Goal: Information Seeking & Learning: Learn about a topic

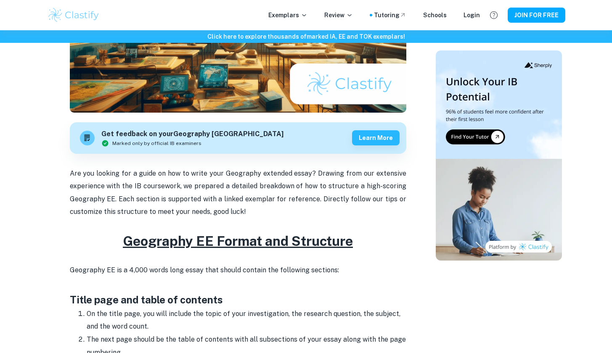
scroll to position [335, 0]
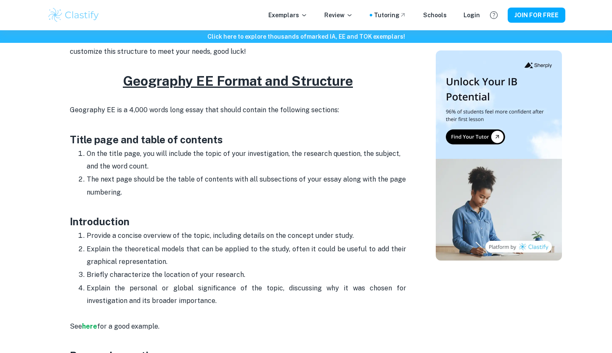
drag, startPoint x: 87, startPoint y: 152, endPoint x: 388, endPoint y: 164, distance: 301.1
click at [388, 164] on p "On the title page, you will include the topic of your investigation, the resear…" at bounding box center [247, 161] width 320 height 26
click at [365, 166] on p "On the title page, you will include the topic of your investigation, the resear…" at bounding box center [247, 161] width 320 height 26
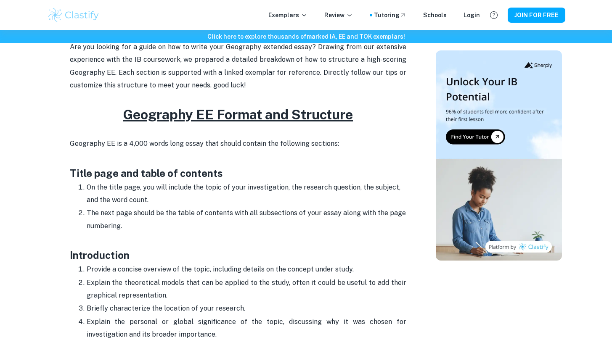
scroll to position [300, 0]
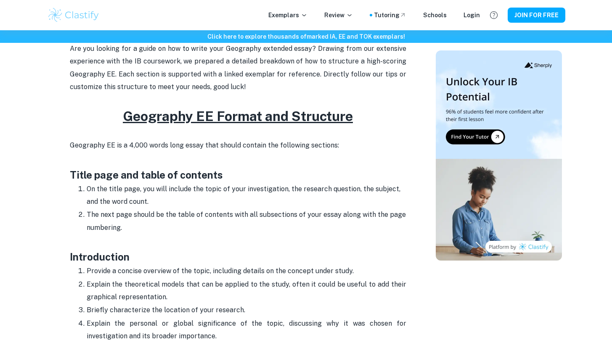
click at [101, 227] on p "The next page should be the table of contents with all subsections of your essa…" at bounding box center [247, 222] width 320 height 26
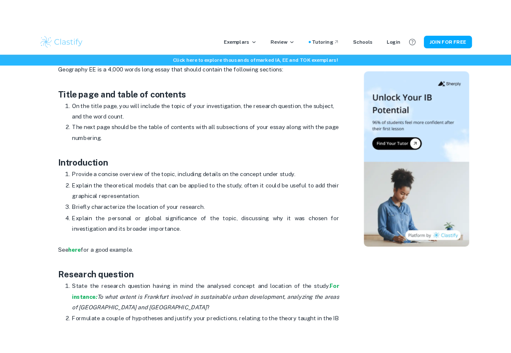
scroll to position [397, 0]
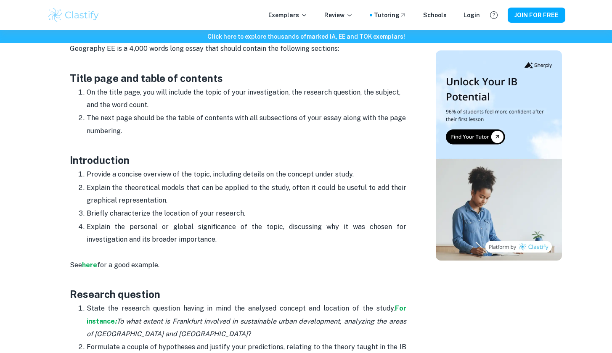
click at [90, 268] on p "See here for a good example." at bounding box center [238, 260] width 337 height 26
click at [90, 266] on strong "here" at bounding box center [89, 265] width 15 height 8
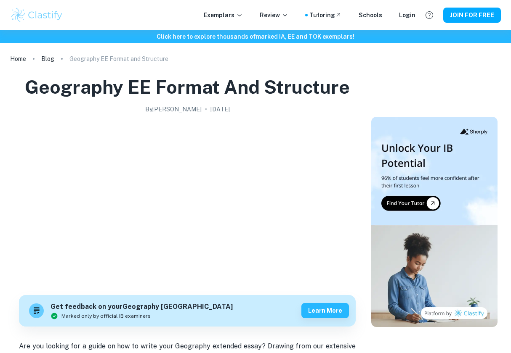
scroll to position [426, 0]
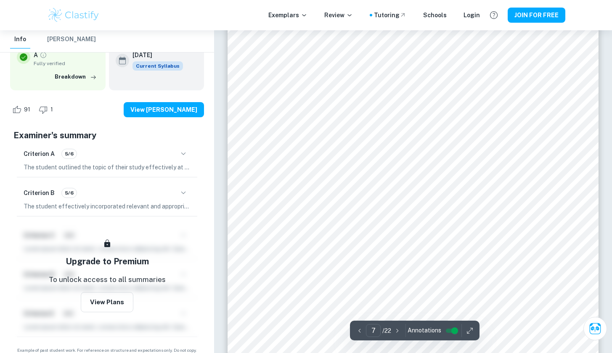
scroll to position [3579, 0]
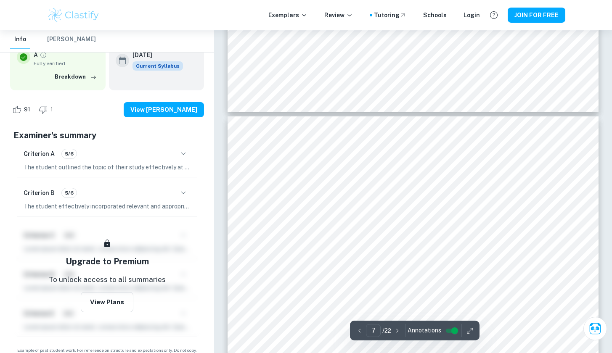
type input "6"
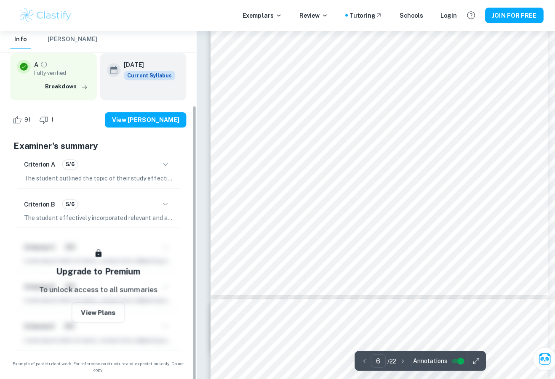
scroll to position [93, 0]
